Goal: Information Seeking & Learning: Learn about a topic

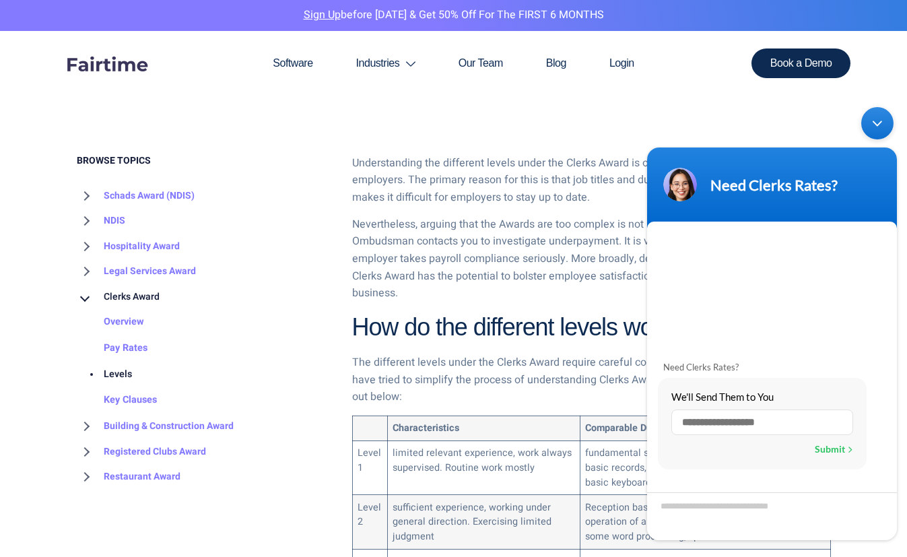
scroll to position [589, 0]
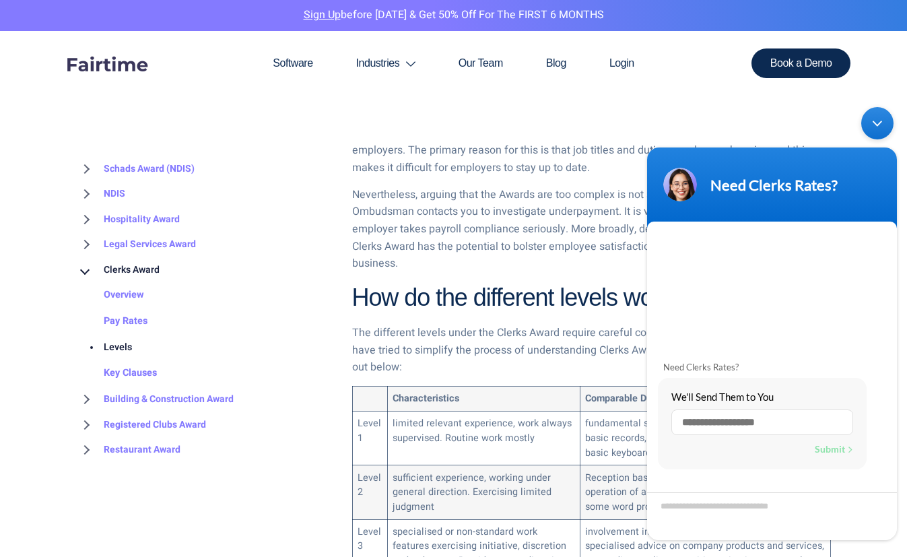
click at [294, 257] on li "Clerks Award Overview Pay Rates Levels Key Clauses" at bounding box center [204, 321] width 255 height 129
click at [721, 170] on div "Need Clerks Rates?" at bounding box center [772, 185] width 234 height 34
click at [877, 122] on div "Minimize live chat window" at bounding box center [877, 123] width 32 height 32
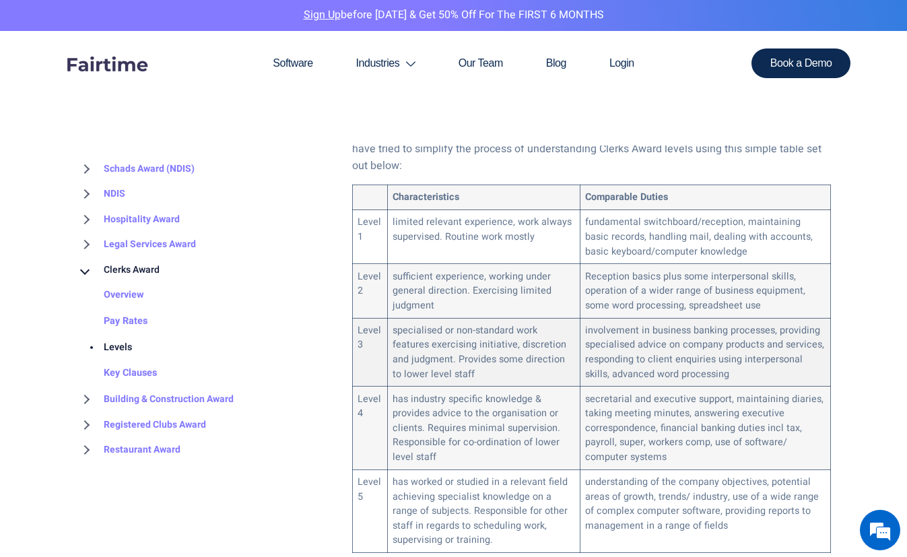
scroll to position [791, 0]
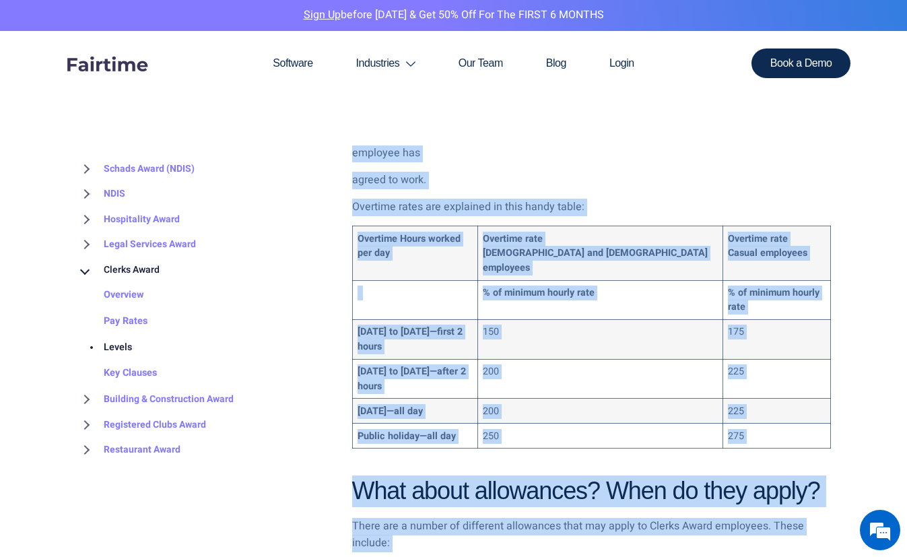
drag, startPoint x: 582, startPoint y: 556, endPoint x: 575, endPoint y: 595, distance: 39.6
click at [575, 556] on html "Form What are the different levels under the Clerks Award? Skip to content Sign…" at bounding box center [453, 516] width 907 height 4436
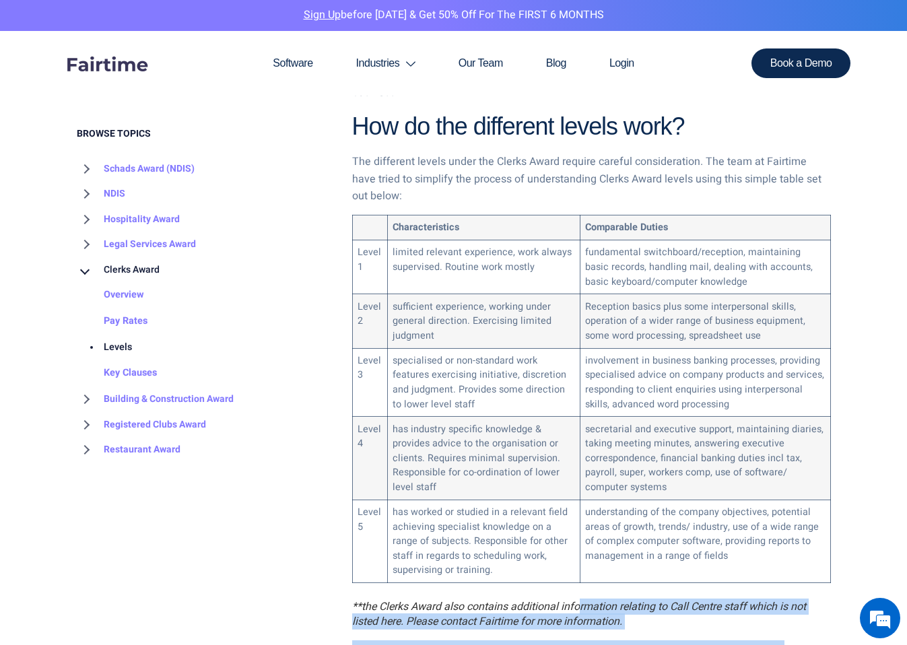
scroll to position [703, 0]
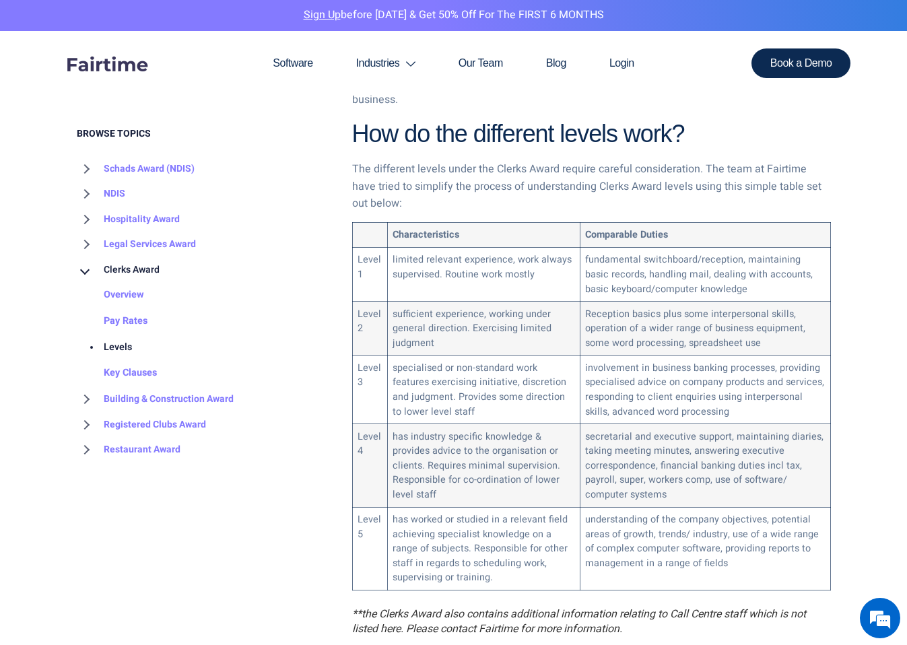
click at [283, 304] on li "Overview" at bounding box center [204, 296] width 255 height 26
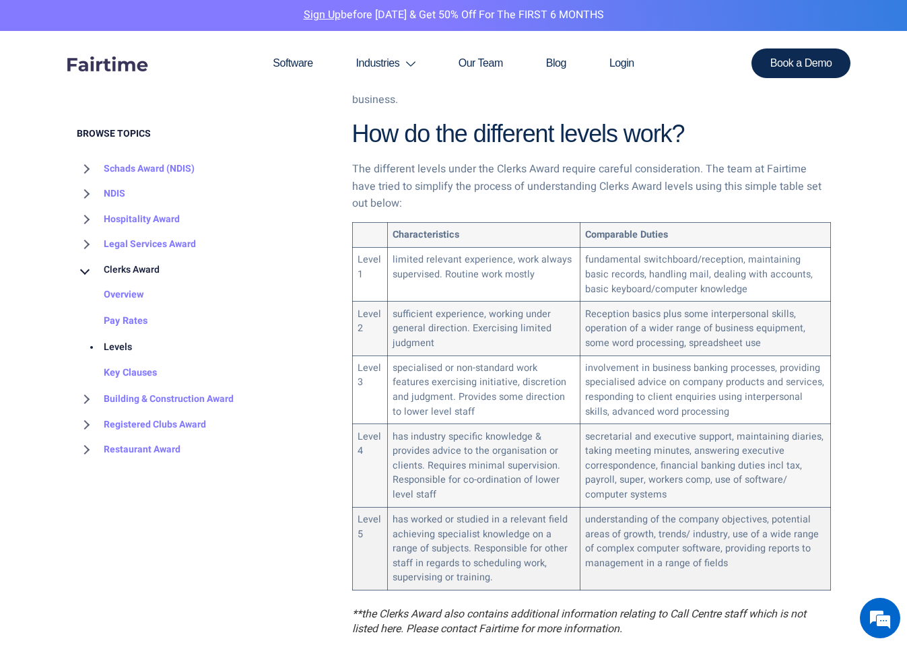
click at [495, 556] on td "has worked or studied in a relevant field achieving specialist knowledge on a r…" at bounding box center [483, 548] width 193 height 83
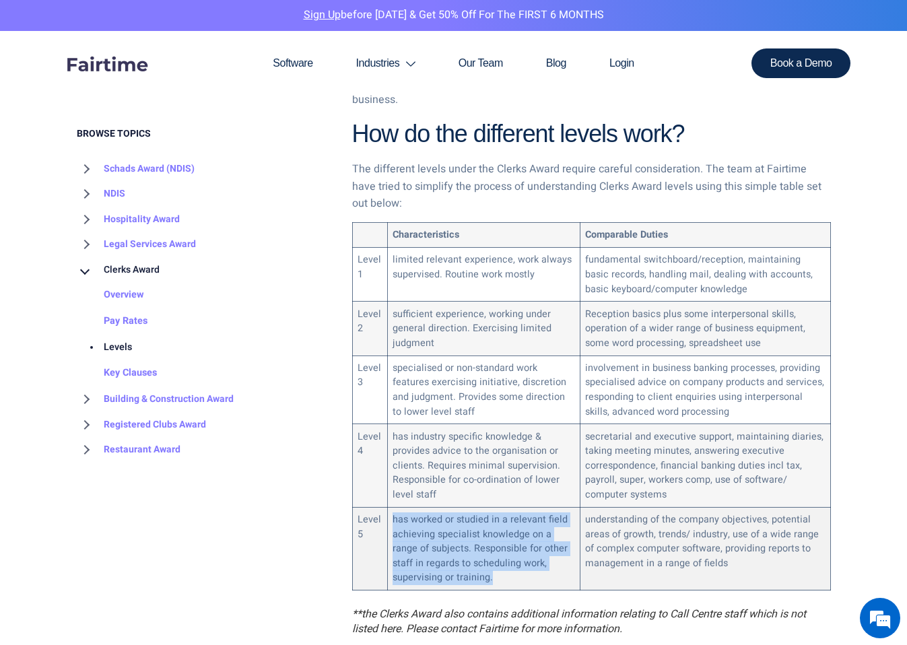
drag, startPoint x: 495, startPoint y: 562, endPoint x: 392, endPoint y: 501, distance: 119.5
click at [392, 507] on td "has worked or studied in a relevant field achieving specialist knowledge on a r…" at bounding box center [483, 548] width 193 height 83
copy td "has worked or studied in a relevant field achieving specialist knowledge on a r…"
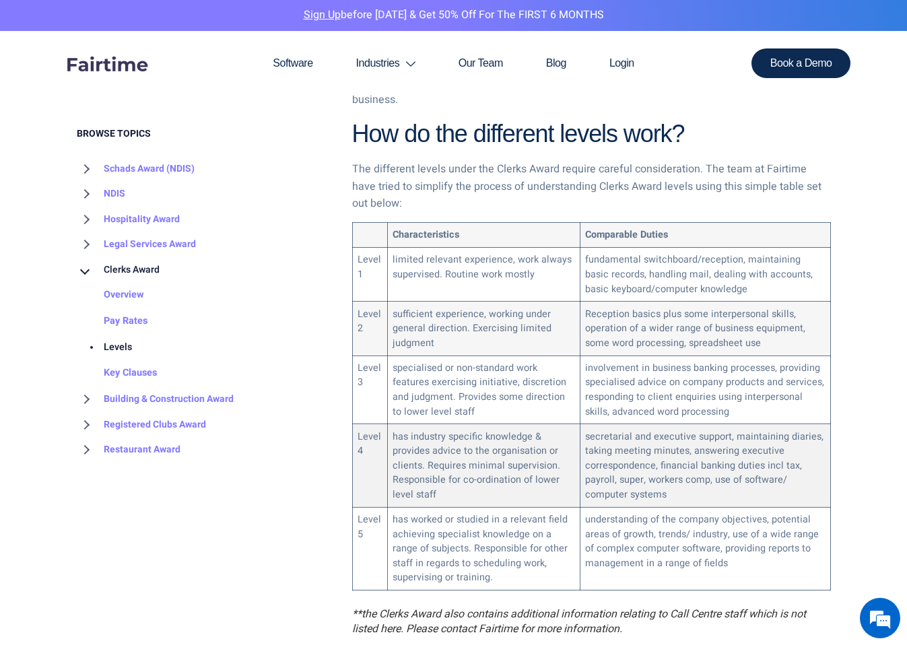
click at [437, 475] on td "has industry specific knowledge & provides advice to the organisation or client…" at bounding box center [483, 465] width 193 height 83
drag, startPoint x: 560, startPoint y: 452, endPoint x: 390, endPoint y: 423, distance: 172.8
click at [390, 424] on td "has industry specific knowledge & provides advice to the organisation or client…" at bounding box center [483, 465] width 193 height 83
copy td "has industry specific knowledge & provides advice to the organisation or client…"
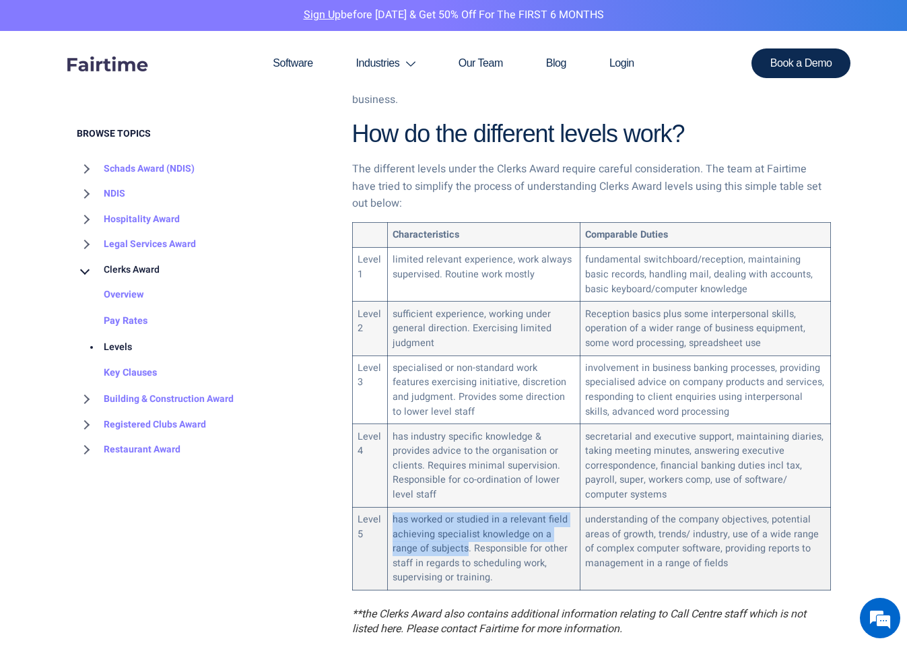
drag, startPoint x: 467, startPoint y: 535, endPoint x: 391, endPoint y: 503, distance: 82.4
click at [391, 507] on td "has worked or studied in a relevant field achieving specialist knowledge on a r…" at bounding box center [483, 548] width 193 height 83
copy td "has worked or studied in a relevant field achieving specialist knowledge on a r…"
